Goal: Transaction & Acquisition: Purchase product/service

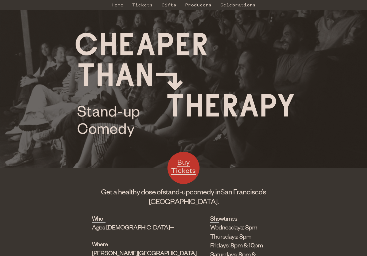
scroll to position [44, 0]
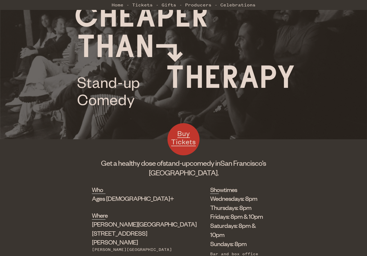
click at [192, 131] on link "Buy Tickets" at bounding box center [184, 139] width 32 height 32
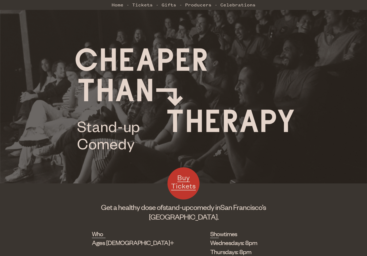
scroll to position [44, 0]
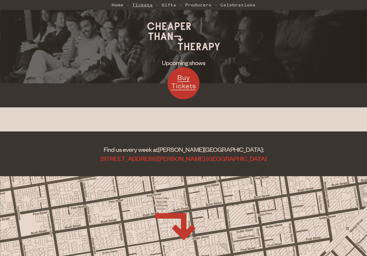
click at [143, 3] on link "Tickets" at bounding box center [142, 4] width 21 height 11
